Goal: Task Accomplishment & Management: Use online tool/utility

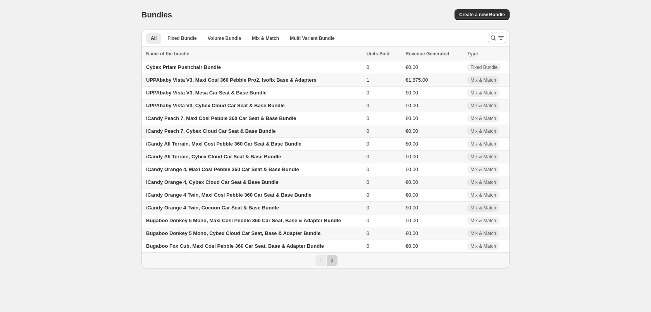
click at [334, 264] on icon "Next" at bounding box center [332, 261] width 8 height 8
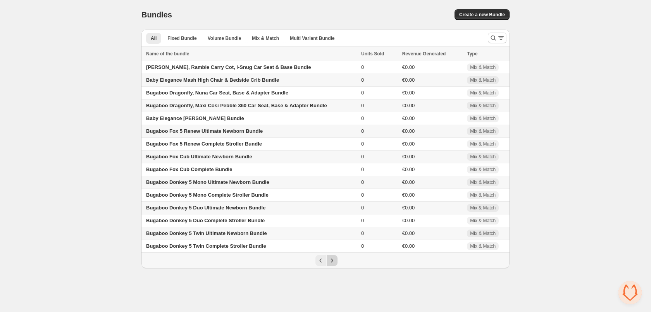
click at [334, 264] on icon "Next" at bounding box center [332, 261] width 8 height 8
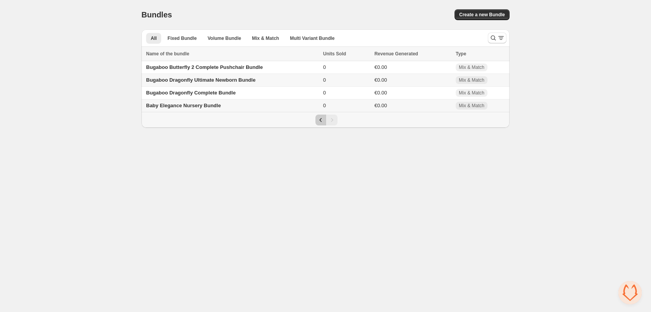
click at [321, 121] on icon "Previous" at bounding box center [321, 120] width 8 height 8
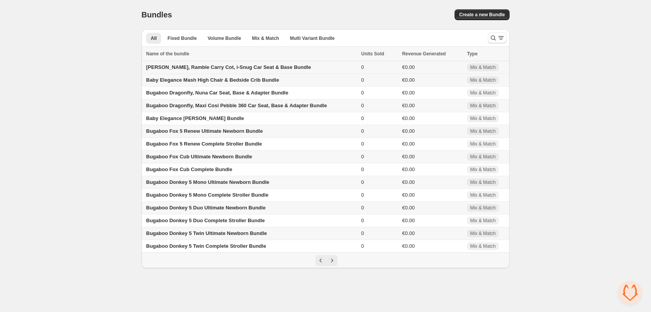
click at [263, 70] on span "[PERSON_NAME], Ramble Carry Cot, i-Snug Car Seat & Base Bundle" at bounding box center [228, 67] width 165 height 6
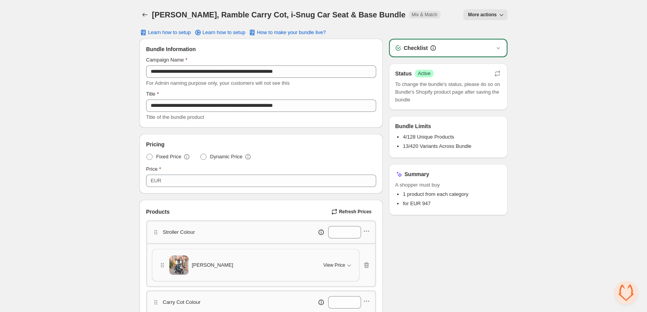
click at [497, 17] on button "More actions" at bounding box center [486, 14] width 44 height 11
click at [546, 49] on button "View Bundle in Shopify Admin" at bounding box center [507, 44] width 81 height 12
